Goal: Task Accomplishment & Management: Use online tool/utility

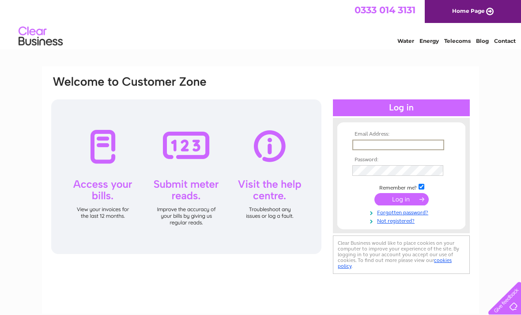
type input "[EMAIL_ADDRESS][DOMAIN_NAME]"
click at [401, 200] on input "submit" at bounding box center [401, 199] width 54 height 12
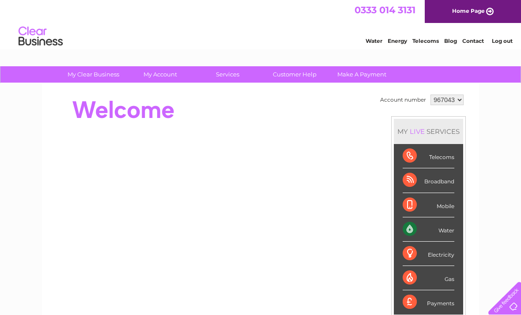
click at [440, 228] on div "Water" at bounding box center [429, 229] width 52 height 24
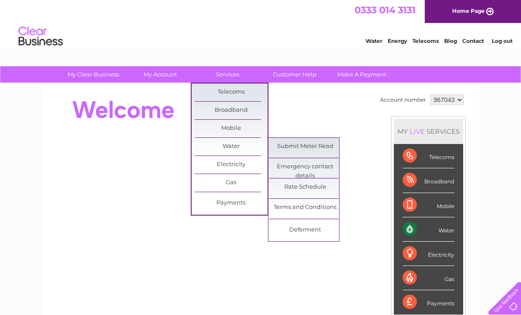
click at [309, 146] on link "Submit Meter Read" at bounding box center [305, 147] width 73 height 18
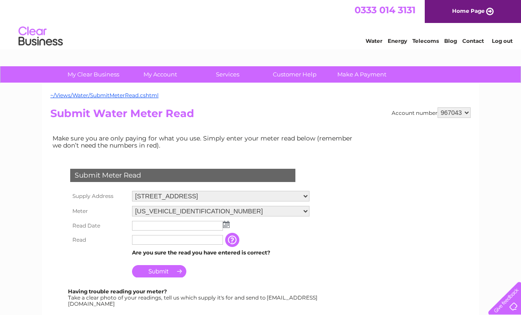
click at [228, 227] on img at bounding box center [226, 224] width 7 height 7
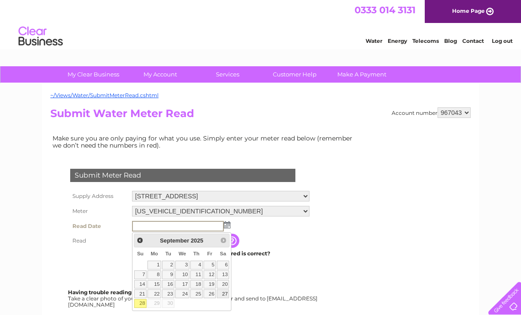
click at [227, 295] on link "27" at bounding box center [223, 293] width 12 height 9
type input "2025/09/27"
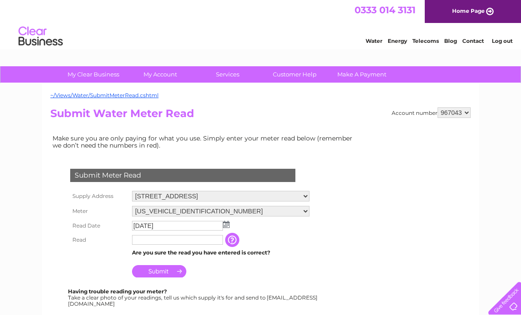
click at [166, 242] on input "text" at bounding box center [177, 240] width 91 height 10
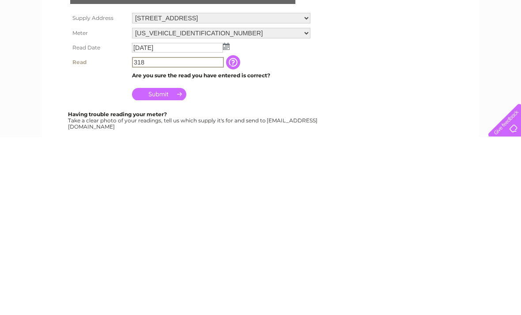
type input "318"
click at [169, 266] on input "Submit" at bounding box center [159, 272] width 54 height 12
